Goal: Task Accomplishment & Management: Complete application form

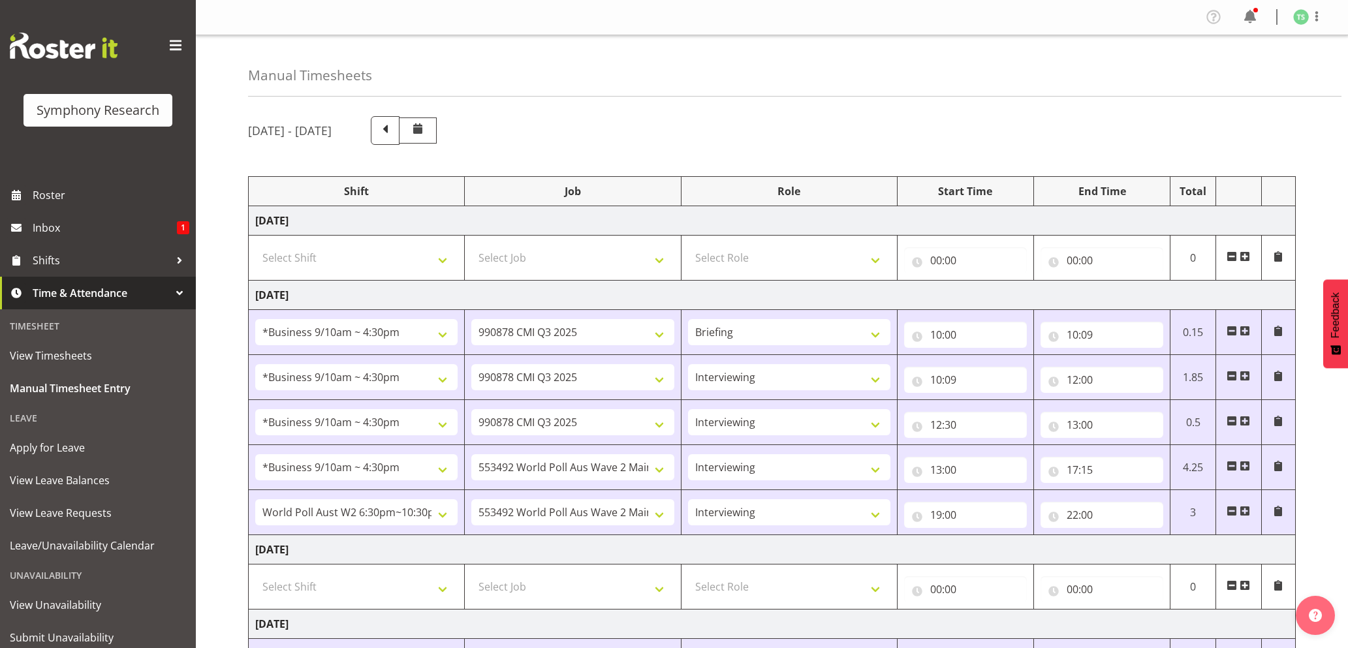
select select "26078"
select select "10239"
select select "26078"
select select "10239"
select select "47"
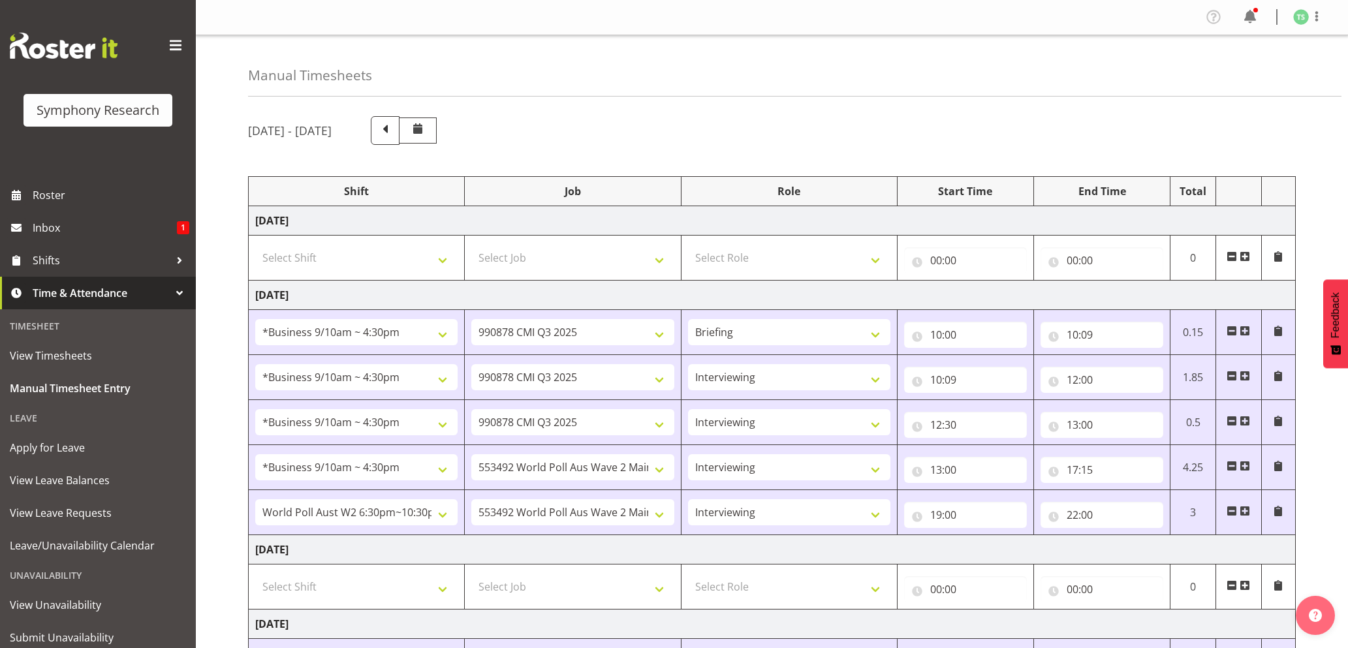
select select "26078"
select select "10239"
select select "47"
select select "26078"
select select "10499"
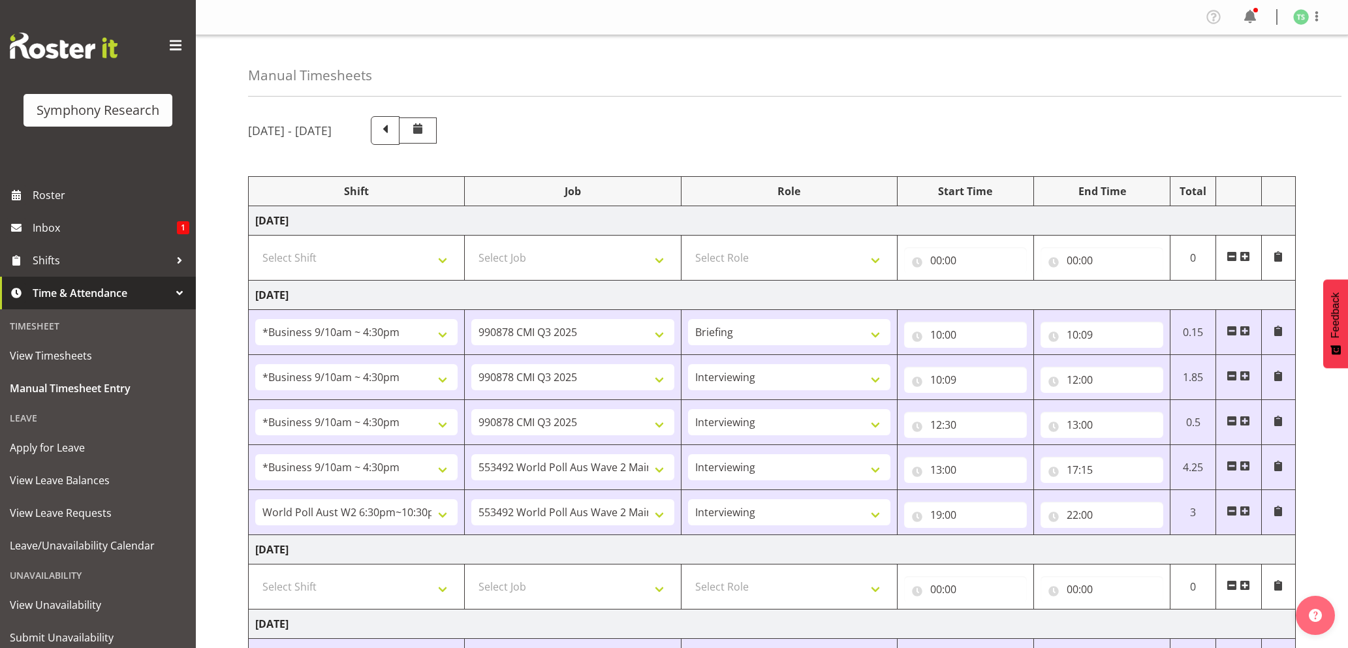
select select "47"
select select "56692"
select select "10499"
select select "47"
select select "26078"
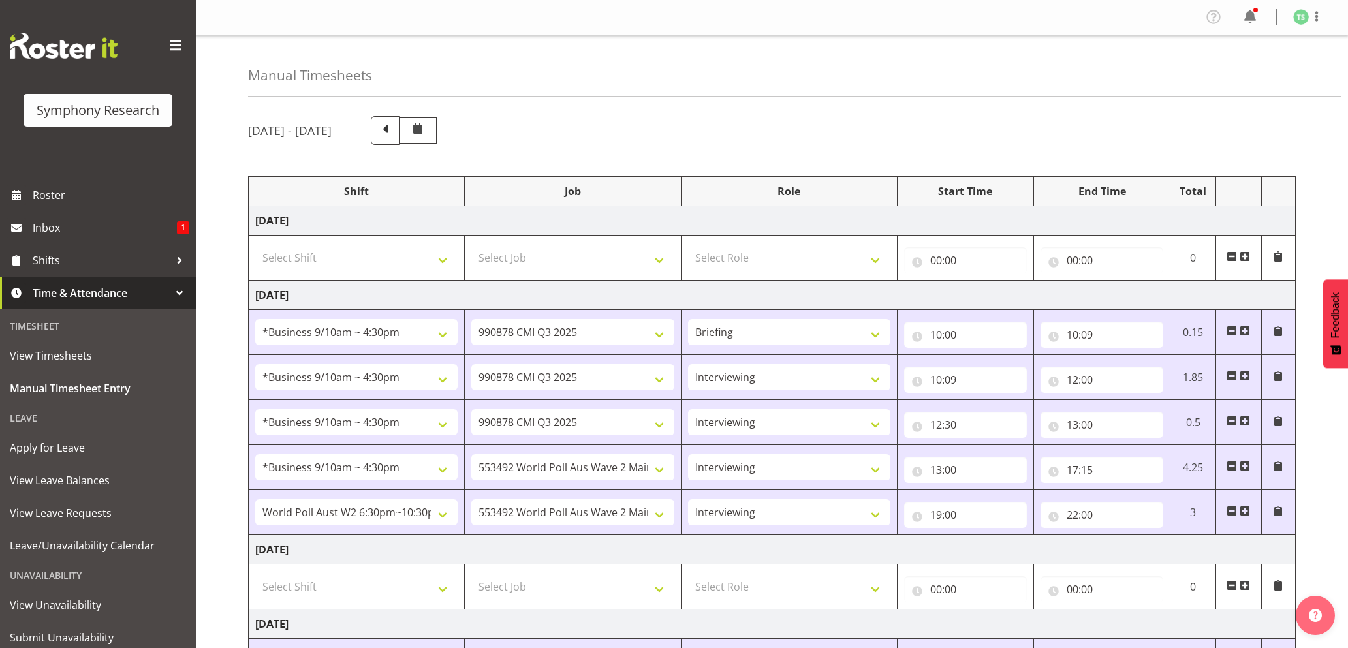
select select "10527"
select select "47"
select select "26078"
select select "9426"
select select "47"
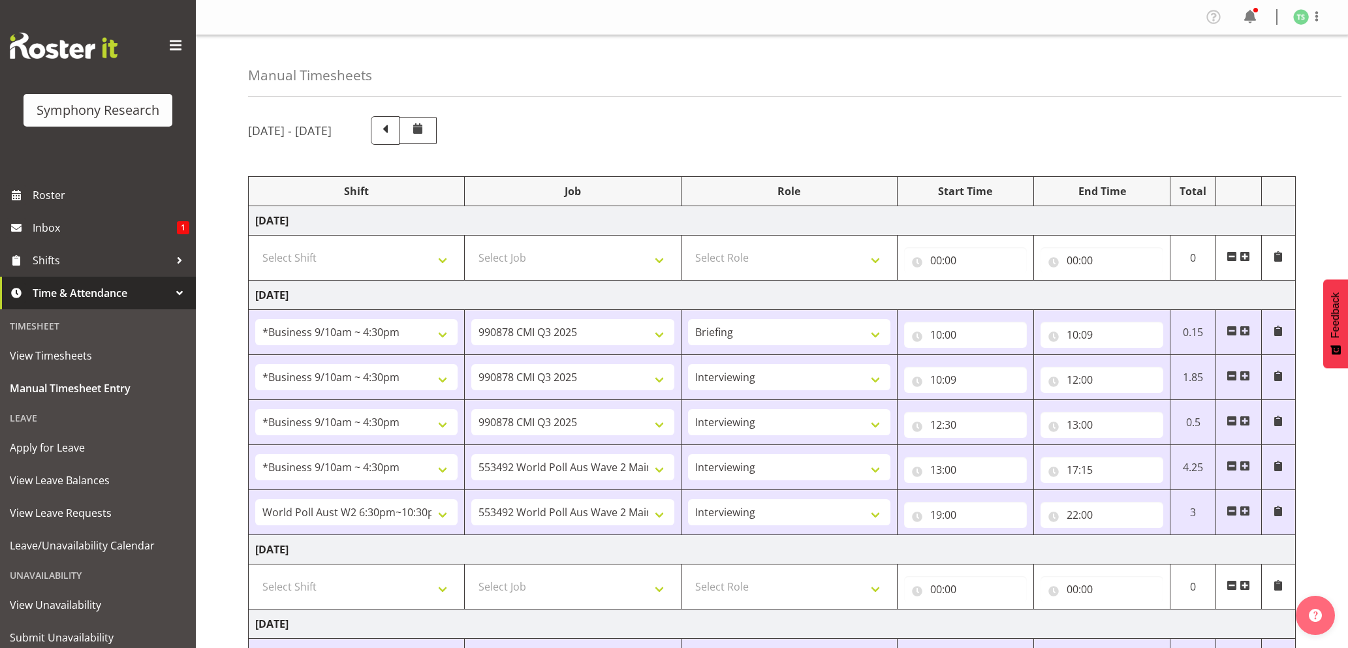
select select "56692"
select select "10499"
select select "47"
select select "26078"
select select "9426"
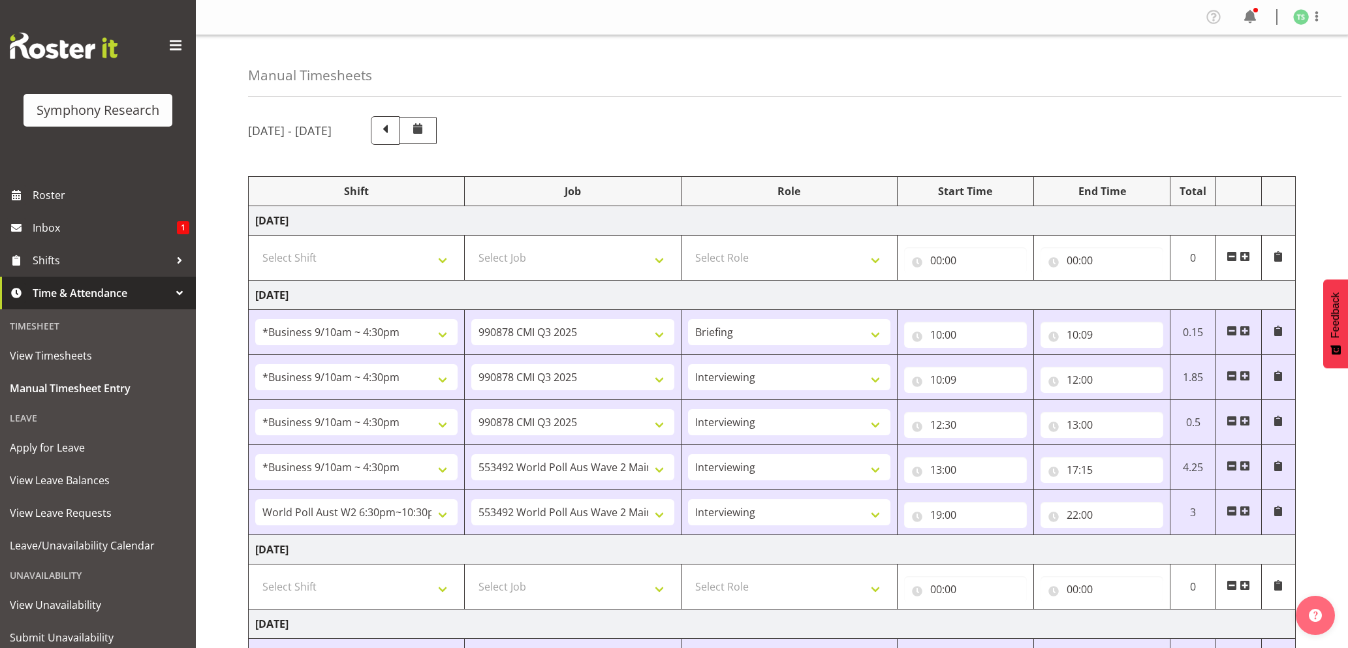
select select "47"
select select "26078"
select select "10527"
select select "47"
select select "16"
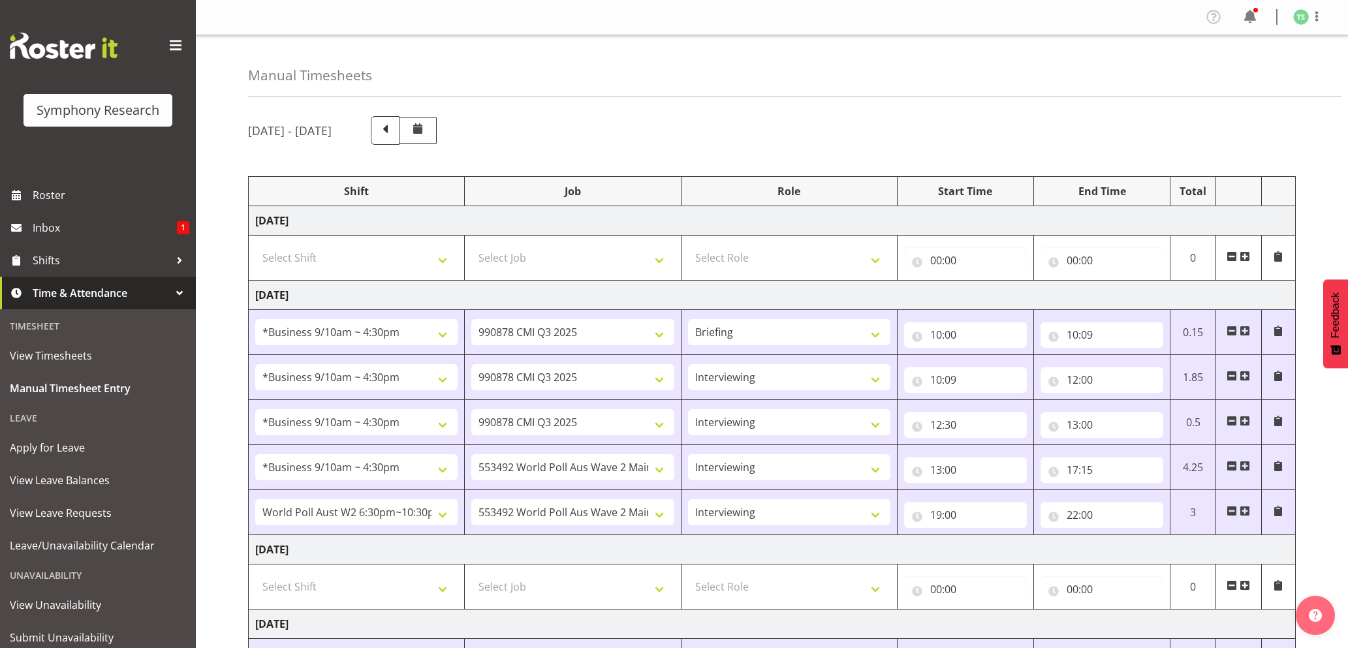
scroll to position [486, 0]
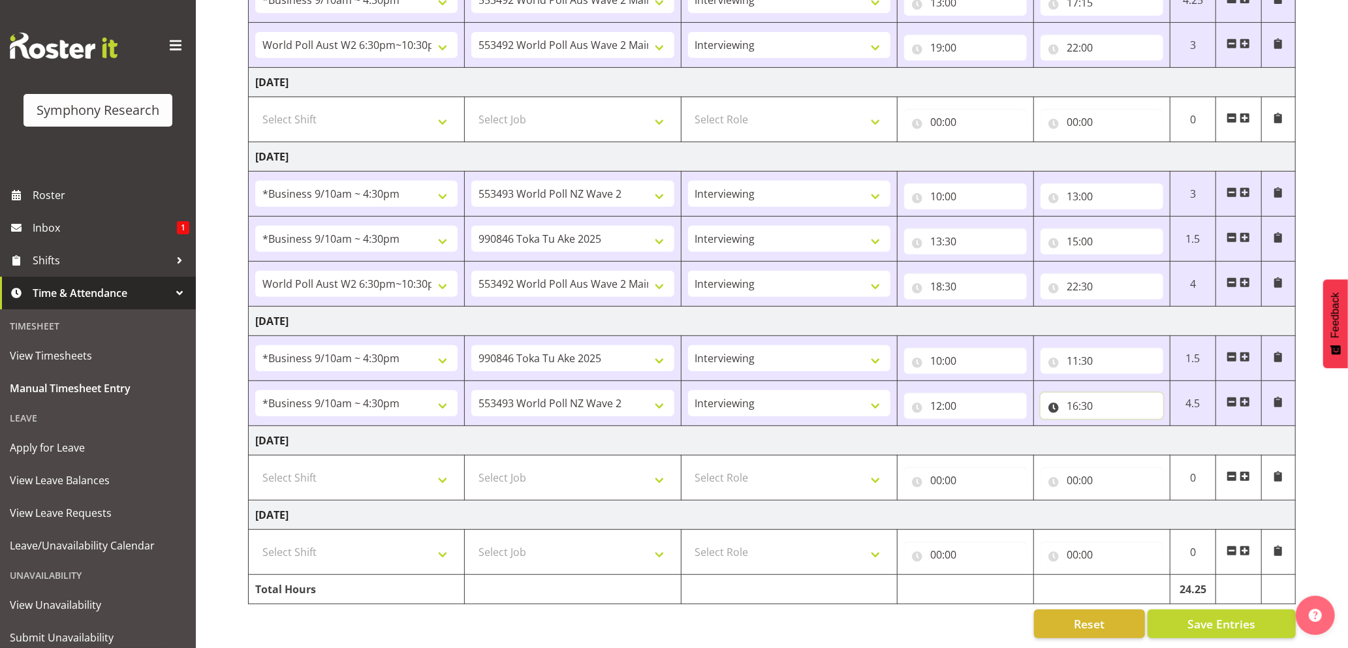
click at [1088, 393] on input "16:30" at bounding box center [1102, 406] width 123 height 26
click at [1169, 427] on select "00 01 02 03 04 05 06 07 08 09 10 11 12 13 14 15 16 17 18 19 20 21 22 23 24 25 2…" at bounding box center [1163, 440] width 29 height 26
select select "0"
click at [1149, 427] on select "00 01 02 03 04 05 06 07 08 09 10 11 12 13 14 15 16 17 18 19 20 21 22 23 24 25 2…" at bounding box center [1163, 440] width 29 height 26
type input "16:00"
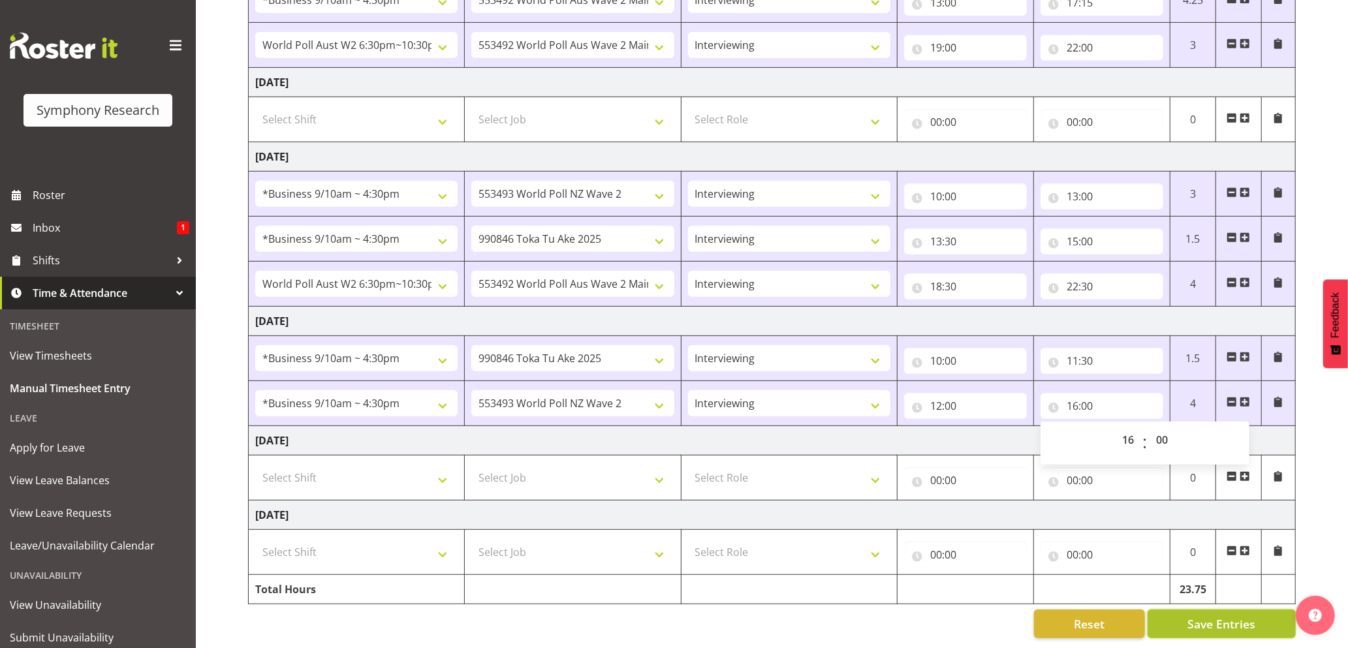
click at [1220, 616] on span "Save Entries" at bounding box center [1222, 624] width 68 height 17
click at [1213, 616] on span "Save Entries" at bounding box center [1222, 624] width 68 height 17
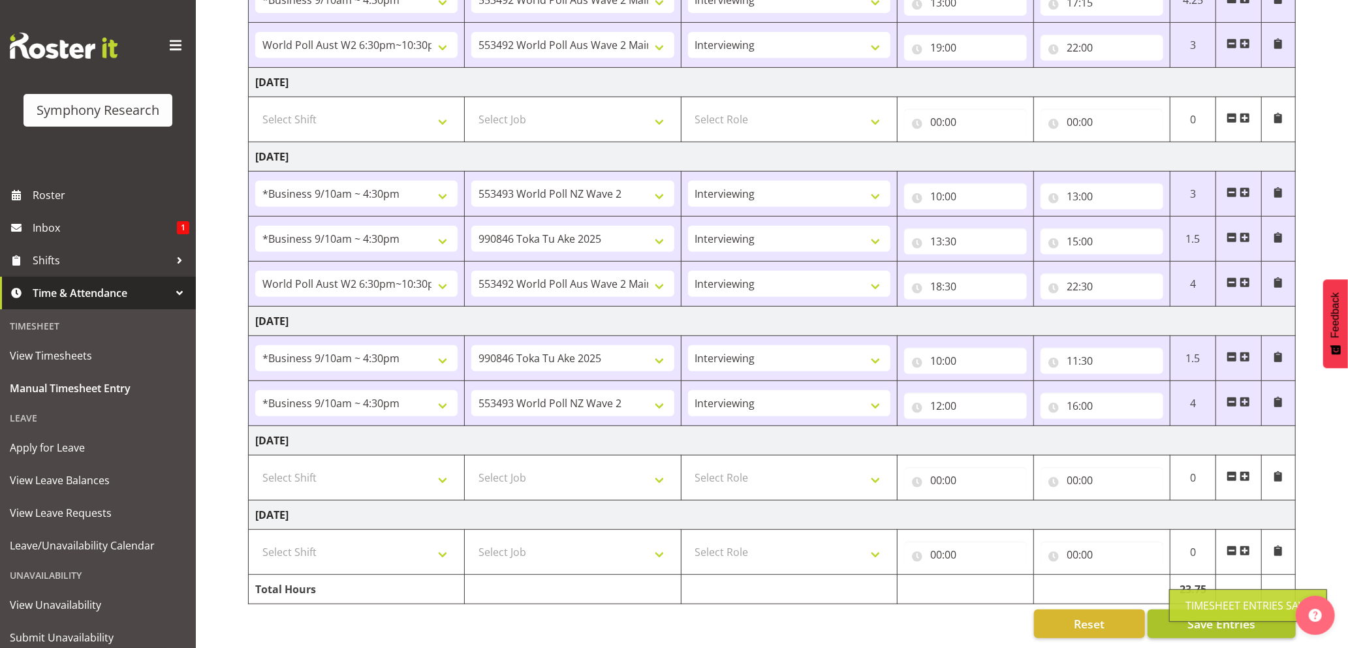
click at [1197, 612] on div "Timesheet Entries Save" at bounding box center [1248, 606] width 125 height 16
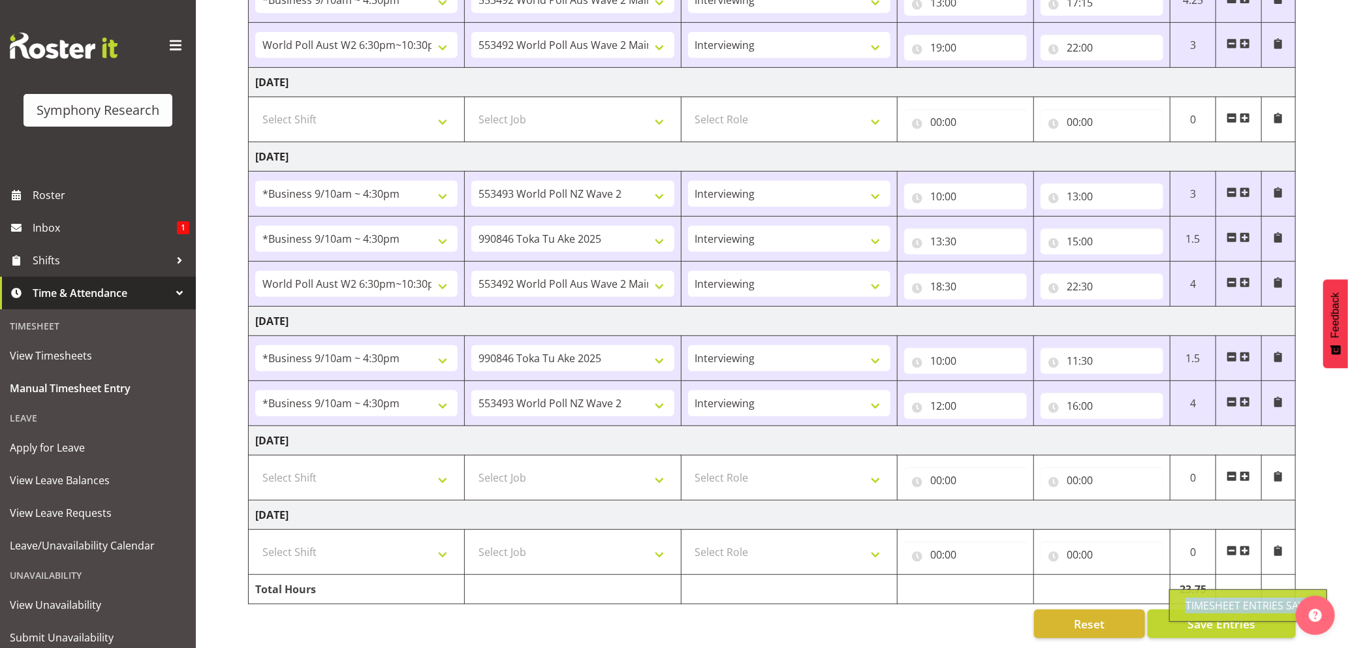
click at [1199, 614] on div "Timesheet Entries Save" at bounding box center [1248, 606] width 158 height 33
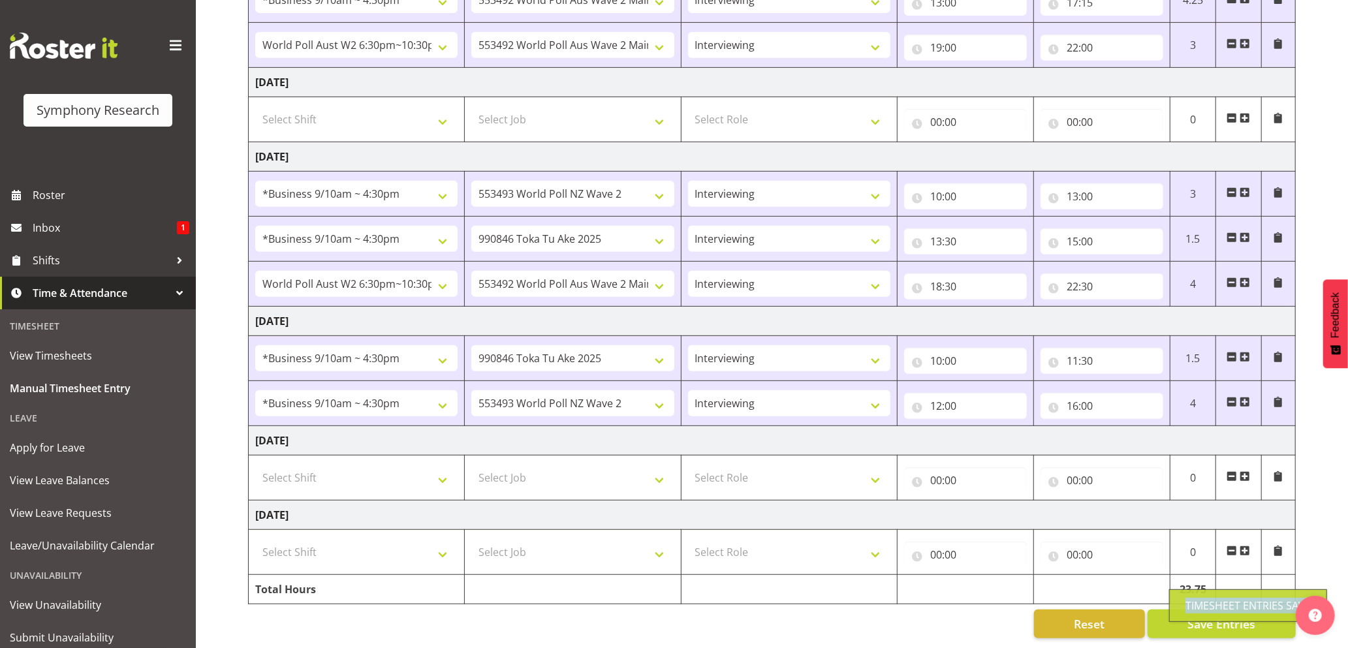
click at [1199, 614] on div "Timesheet Entries Save" at bounding box center [1248, 606] width 158 height 33
click at [1199, 616] on span "Save Entries" at bounding box center [1222, 624] width 68 height 17
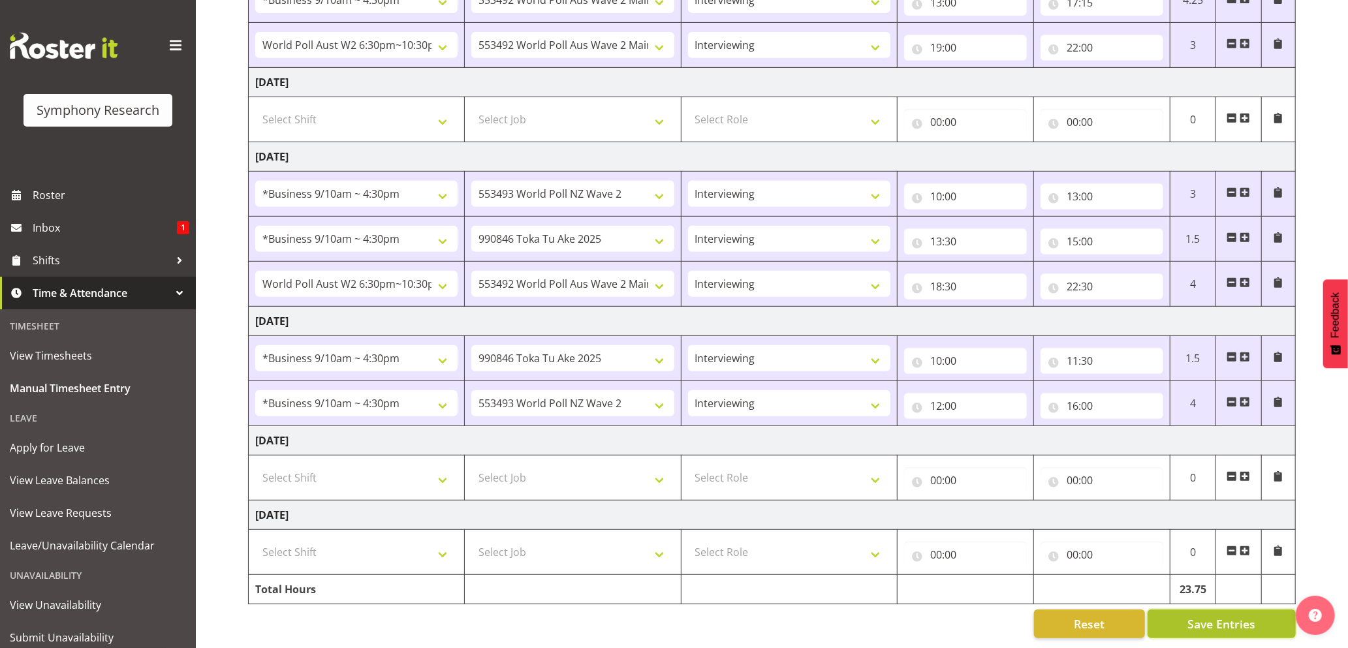
click at [1199, 616] on span "Save Entries" at bounding box center [1222, 624] width 68 height 17
click at [1197, 616] on span "Save Entries" at bounding box center [1222, 624] width 68 height 17
click at [1202, 604] on div "Timesheet Entries Save" at bounding box center [1248, 606] width 125 height 16
click at [1209, 594] on div "Timesheet Entries Save" at bounding box center [1248, 606] width 158 height 33
drag, startPoint x: 1202, startPoint y: 604, endPoint x: 860, endPoint y: 424, distance: 386.7
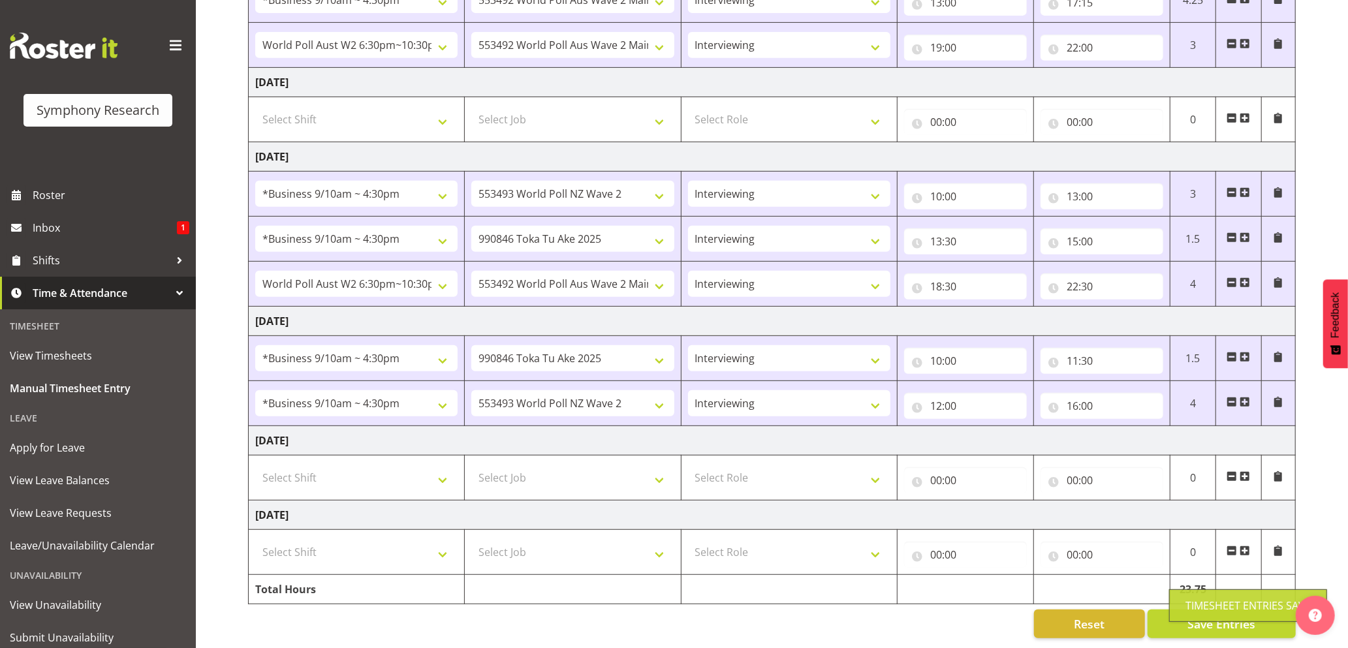
click at [1205, 601] on div "Timesheet Entries Save" at bounding box center [1248, 606] width 125 height 16
